Goal: Task Accomplishment & Management: Use online tool/utility

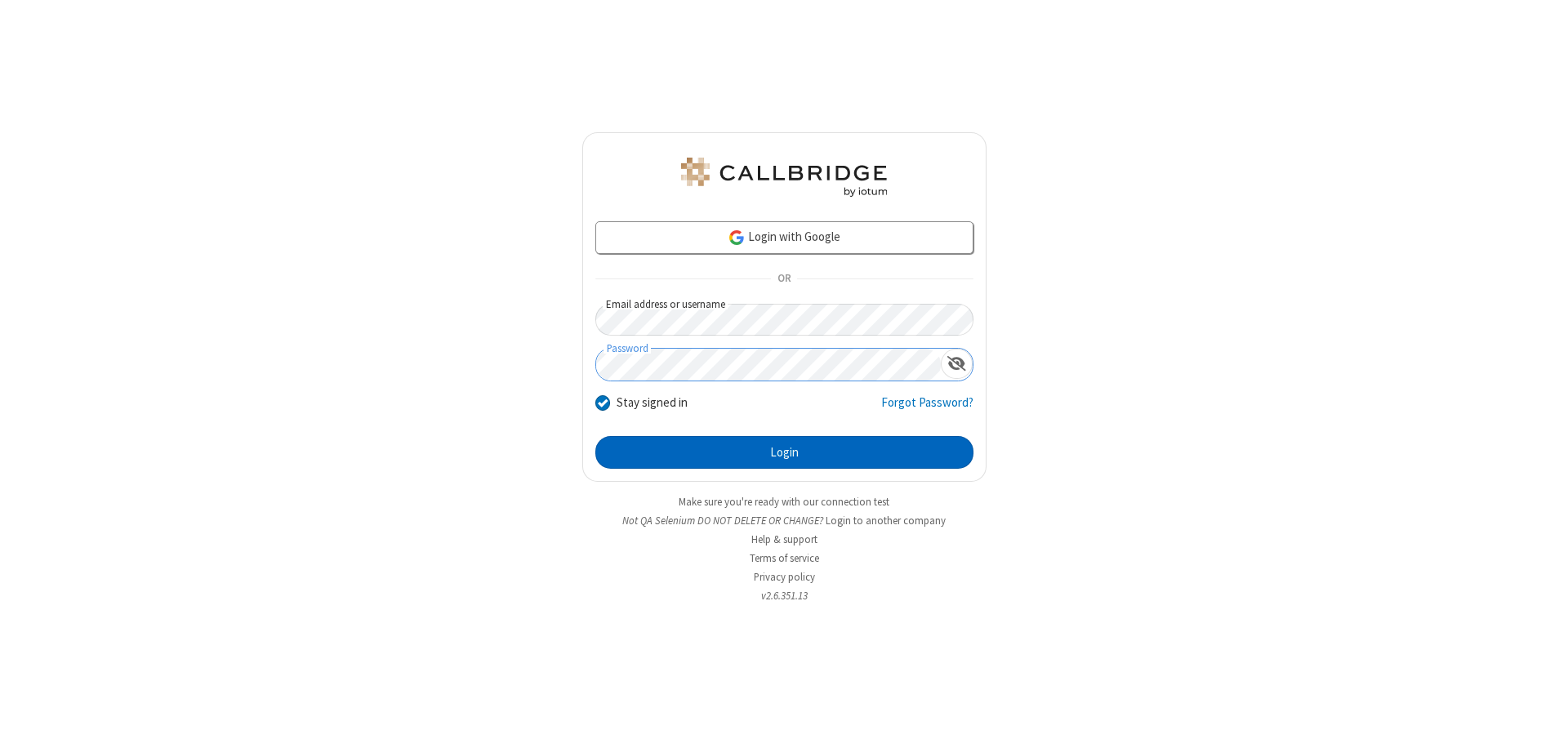
click at [784, 452] on button "Login" at bounding box center [784, 452] width 378 height 32
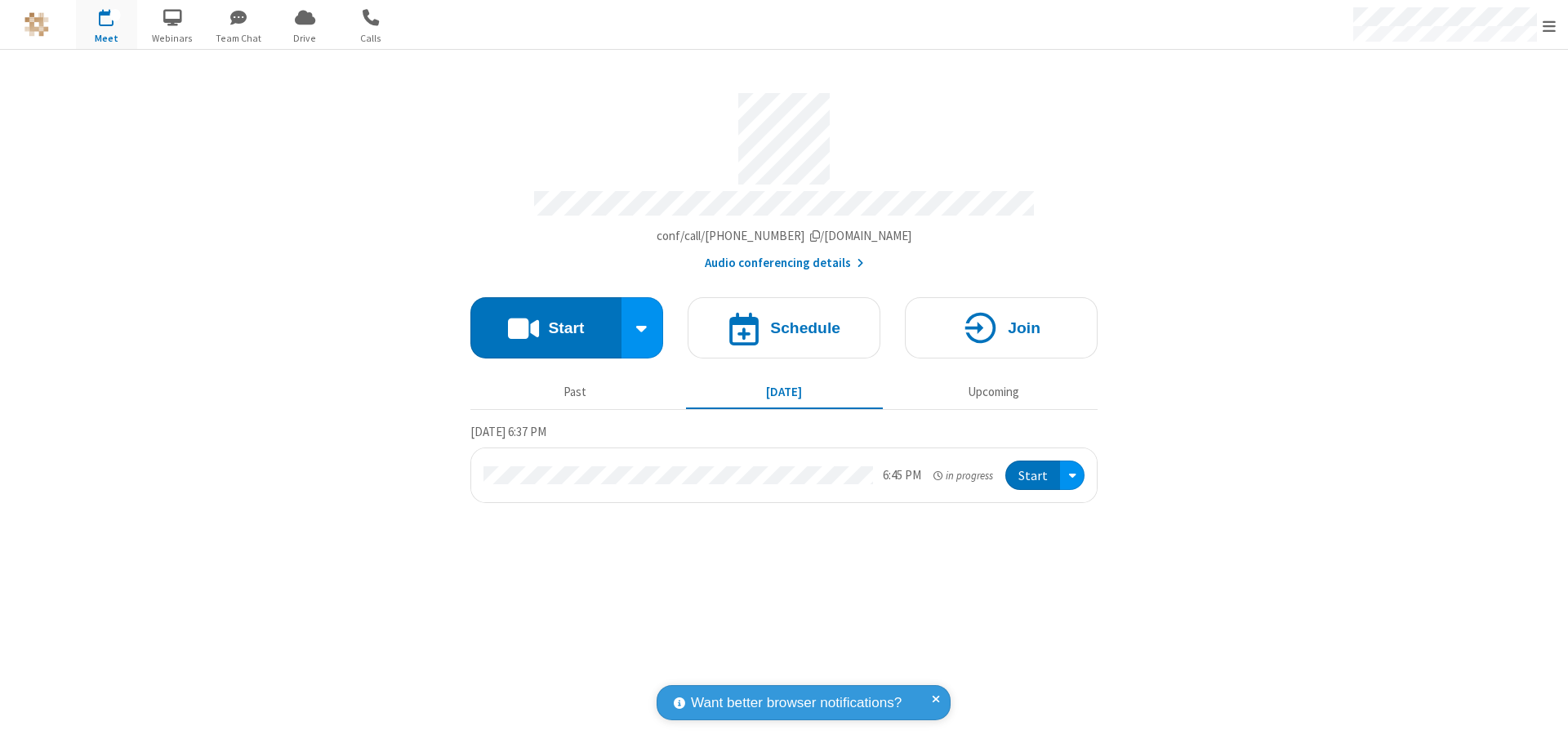
click at [546, 320] on button "Start" at bounding box center [546, 328] width 151 height 61
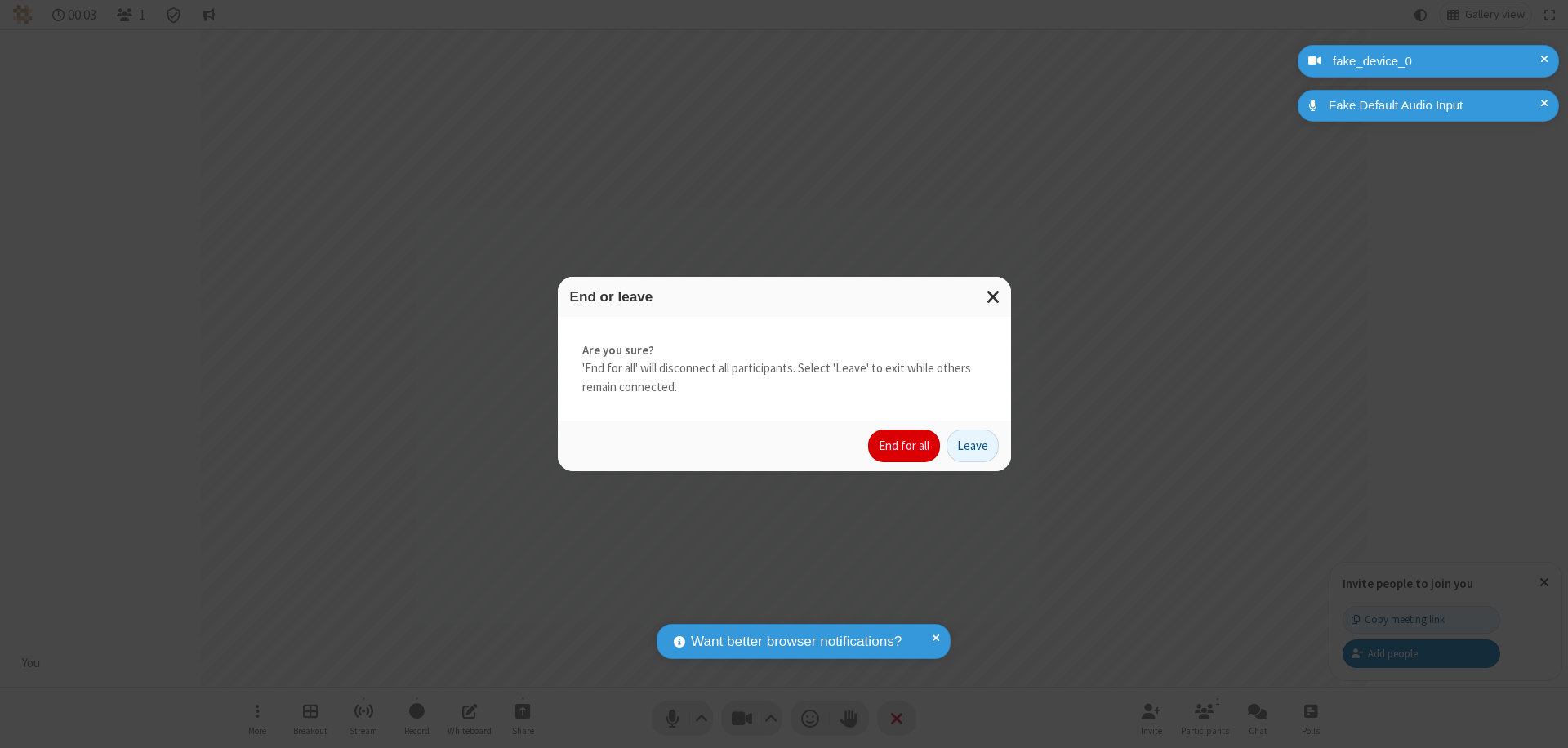
click at [904, 445] on button "End for all" at bounding box center [904, 445] width 72 height 32
